Goal: Information Seeking & Learning: Learn about a topic

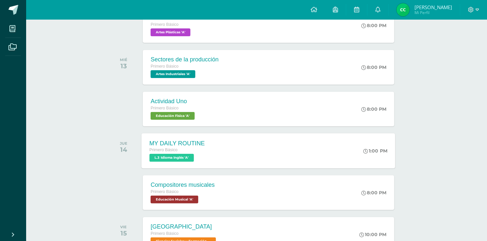
scroll to position [235, 0]
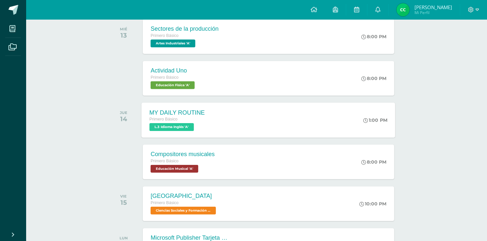
click at [194, 124] on span "L.3 Idioma Inglés 'A'" at bounding box center [172, 127] width 44 height 8
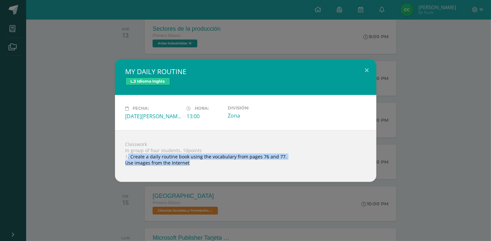
drag, startPoint x: 127, startPoint y: 155, endPoint x: 295, endPoint y: 166, distance: 167.8
click at [295, 166] on div "Classwork In group of four students. 10points 1. Create a daily routine book us…" at bounding box center [246, 156] width 262 height 52
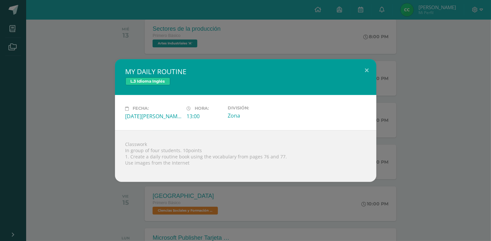
drag, startPoint x: 42, startPoint y: 135, endPoint x: 49, endPoint y: 134, distance: 7.3
click at [42, 135] on div "MY DAILY ROUTINE L.3 Idioma Inglés Fecha: [DATE][PERSON_NAME] Hora: 13:00 Divis…" at bounding box center [246, 120] width 486 height 123
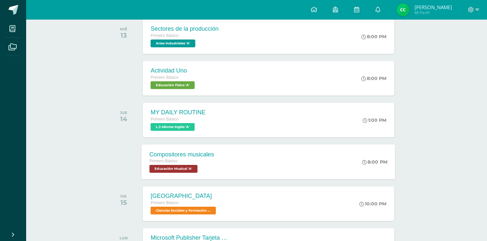
click at [188, 156] on div "Compositores musicales" at bounding box center [182, 154] width 65 height 7
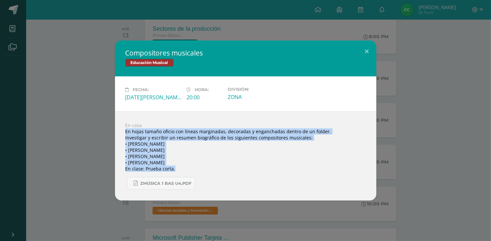
drag, startPoint x: 125, startPoint y: 129, endPoint x: 335, endPoint y: 171, distance: 213.9
click at [335, 171] on div "En casa En hojas tamaño oficio con líneas marginadas, decoradas y enganchadas d…" at bounding box center [246, 155] width 262 height 89
click at [65, 153] on div "Compositores musicales Educación Musical Fecha: [DATE][PERSON_NAME] Hora: 20:00…" at bounding box center [246, 121] width 486 height 160
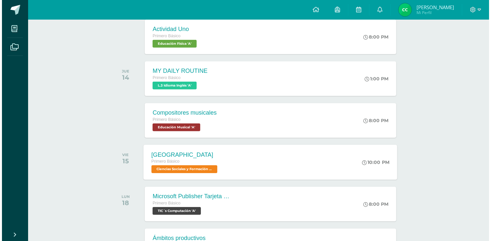
scroll to position [288, 0]
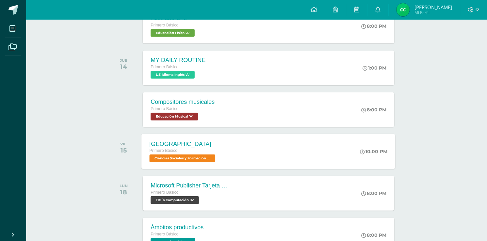
click at [223, 148] on div "[GEOGRAPHIC_DATA] Primero Básico Ciencias Sociales y Formación Ciudadana 'A'" at bounding box center [183, 151] width 83 height 35
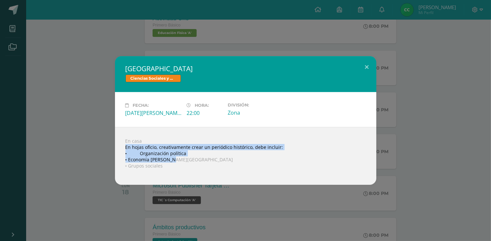
drag, startPoint x: 119, startPoint y: 148, endPoint x: 295, endPoint y: 160, distance: 176.3
click at [301, 159] on div "En casa En hojas oficio, creativamente crear un periódico histórico, debe inclu…" at bounding box center [246, 156] width 262 height 58
click at [98, 147] on div "[GEOGRAPHIC_DATA] Ciencias Sociales y Formación Ciudadana Fecha: [DATE][PERSON_…" at bounding box center [246, 120] width 486 height 129
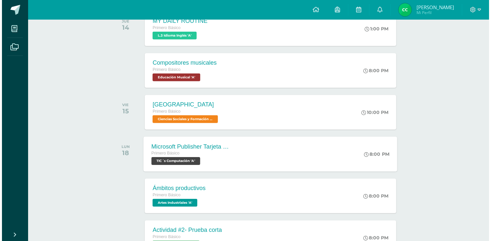
scroll to position [340, 0]
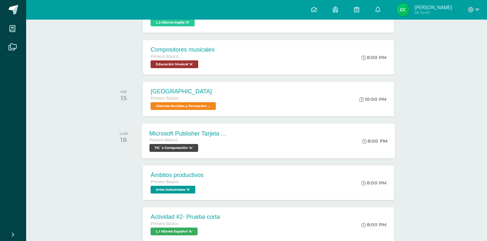
click at [206, 141] on div "Primero Básico" at bounding box center [189, 140] width 79 height 7
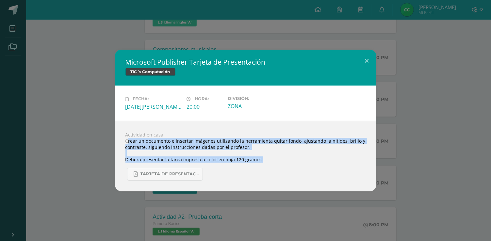
drag, startPoint x: 127, startPoint y: 141, endPoint x: 371, endPoint y: 161, distance: 244.7
click at [371, 161] on div "Actividad en casa Crear un documento e insertar imágenes utilizando la herramie…" at bounding box center [246, 156] width 262 height 71
click at [224, 162] on div "Actividad en casa Crear un documento e insertar imágenes utilizando la herramie…" at bounding box center [246, 156] width 262 height 71
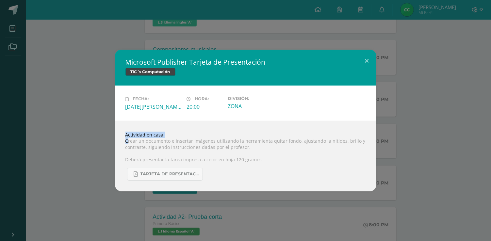
drag, startPoint x: 128, startPoint y: 141, endPoint x: 356, endPoint y: 141, distance: 228.2
click at [341, 136] on div "Actividad en casa Crear un documento e insertar imágenes utilizando la herramie…" at bounding box center [246, 156] width 262 height 71
click at [357, 141] on div "Actividad en casa Crear un documento e insertar imágenes utilizando la herramie…" at bounding box center [246, 156] width 262 height 71
drag, startPoint x: 356, startPoint y: 141, endPoint x: 278, endPoint y: 141, distance: 78.1
click at [278, 141] on div "Actividad en casa Crear un documento e insertar imágenes utilizando la herramie…" at bounding box center [246, 156] width 262 height 71
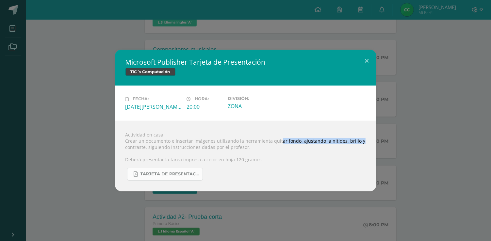
click at [150, 179] on link "TARJETA DE PRESENTACIÓN PRIMERO BÁSICO.pdf" at bounding box center [165, 174] width 76 height 13
click at [265, 156] on div "Actividad en casa Crear un documento e insertar imágenes utilizando la herramie…" at bounding box center [246, 156] width 262 height 71
drag, startPoint x: 64, startPoint y: 116, endPoint x: 58, endPoint y: 114, distance: 6.4
click at [63, 116] on div "Microsoft Publisher Tarjeta de Presentación TIC´s Computación Fecha: [DATE][PER…" at bounding box center [246, 121] width 486 height 142
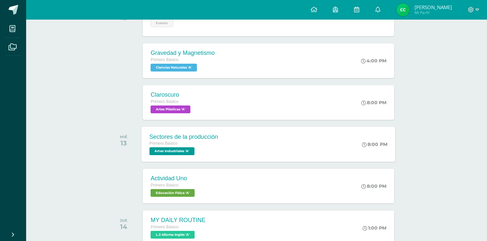
scroll to position [131, 0]
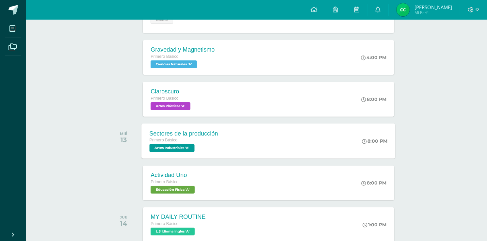
click at [204, 133] on div "Sectores de la producción" at bounding box center [184, 133] width 69 height 7
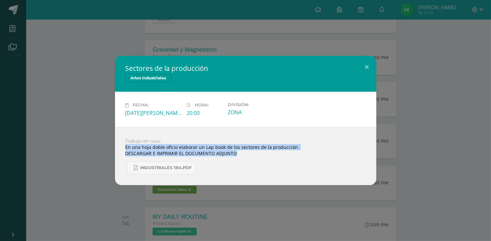
drag, startPoint x: 122, startPoint y: 148, endPoint x: 306, endPoint y: 156, distance: 184.9
click at [306, 156] on div "Trabajo en casa: En una hoja doble oficio elaborar un Lap book de los sectores …" at bounding box center [246, 156] width 262 height 58
click at [101, 156] on div "Sectores de la producción Artes Industriales Fecha: [DATE][PERSON_NAME] Hora: 2…" at bounding box center [246, 120] width 486 height 129
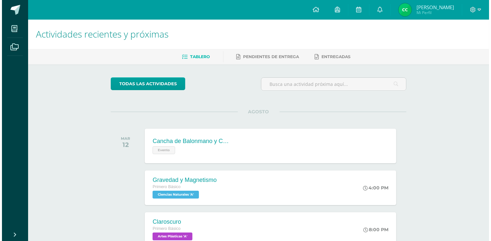
scroll to position [0, 0]
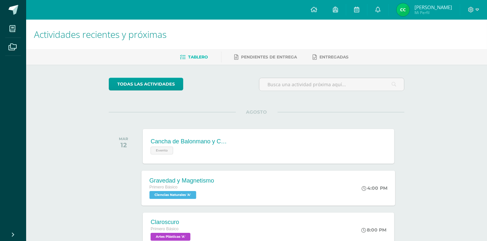
click at [236, 204] on div "Gravedad y Magnetismo Primero Básico Ciencias Naturales 'A' 4:00 PM Gravedad y …" at bounding box center [269, 188] width 254 height 35
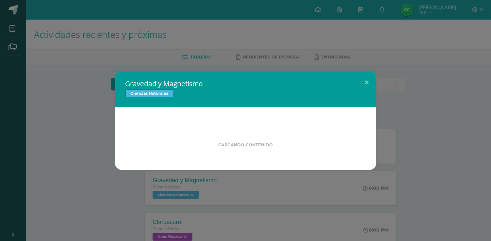
click at [79, 140] on div "Gravedad y Magnetismo Ciencias Naturales Cargando contenido" at bounding box center [246, 120] width 486 height 99
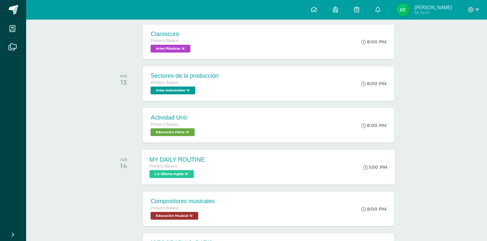
scroll to position [209, 0]
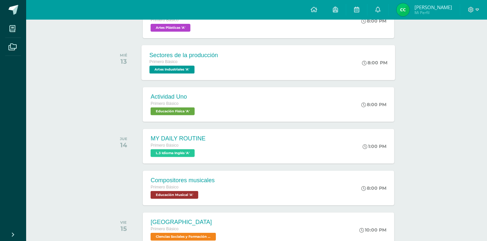
click at [210, 73] on div "Primero Básico Artes Industriales 'A'" at bounding box center [184, 66] width 69 height 15
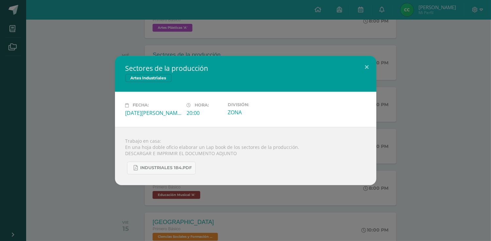
click at [86, 65] on div "Sectores de la producción Artes Industriales Fecha: [DATE][PERSON_NAME] Hora: 2…" at bounding box center [246, 120] width 486 height 129
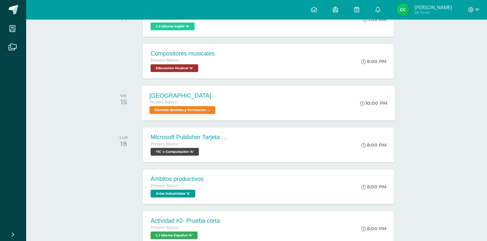
scroll to position [366, 0]
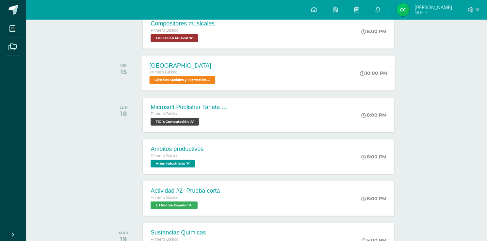
click at [212, 73] on div "Primero Básico" at bounding box center [184, 72] width 68 height 7
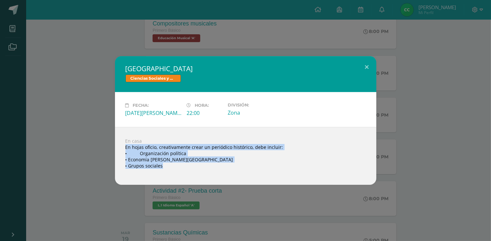
drag, startPoint x: 120, startPoint y: 146, endPoint x: 251, endPoint y: 168, distance: 132.3
click at [315, 169] on div "En casa En hojas oficio, creativamente crear un periódico histórico, debe inclu…" at bounding box center [246, 156] width 262 height 58
click at [108, 158] on div "[GEOGRAPHIC_DATA] Ciencias Sociales y Formación Ciudadana Fecha: [DATE][PERSON_…" at bounding box center [246, 120] width 486 height 129
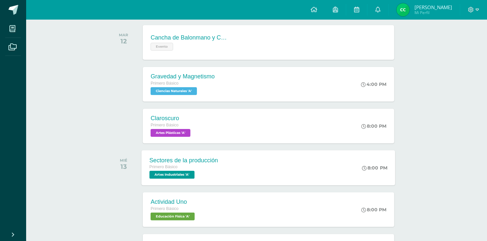
scroll to position [105, 0]
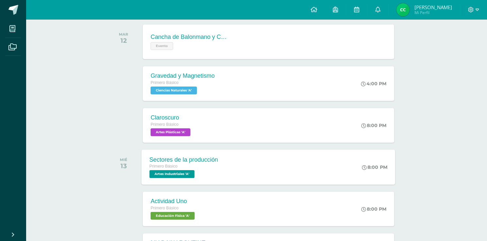
click at [272, 162] on div "Sectores de la producción Primero Básico Artes Industriales 'A' 8:00 PM Sectore…" at bounding box center [269, 167] width 254 height 35
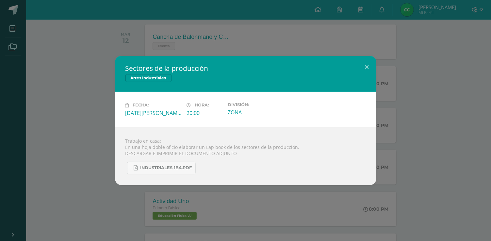
click at [122, 145] on div "Trabajo en casa: En una hoja doble oficio elaborar un Lap book de los sectores …" at bounding box center [246, 156] width 262 height 58
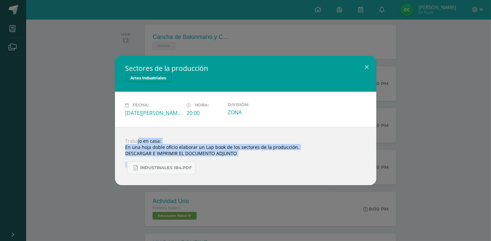
drag, startPoint x: 125, startPoint y: 140, endPoint x: 248, endPoint y: 165, distance: 125.8
click at [247, 166] on div "Trabajo en casa: En una hoja doble oficio elaborar un Lap book de los sectores …" at bounding box center [246, 156] width 262 height 58
drag, startPoint x: 357, startPoint y: 152, endPoint x: 356, endPoint y: 112, distance: 39.2
click at [357, 152] on div "Trabajo en casa: En una hoja doble oficio elaborar un Lap book de los sectores …" at bounding box center [246, 156] width 262 height 58
click at [362, 64] on button at bounding box center [367, 67] width 19 height 22
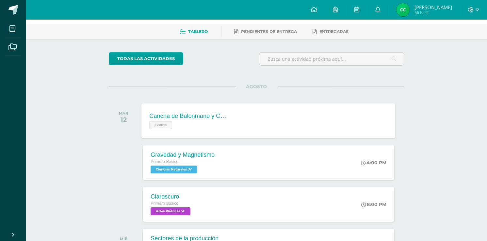
scroll to position [0, 0]
